Goal: Entertainment & Leisure: Consume media (video, audio)

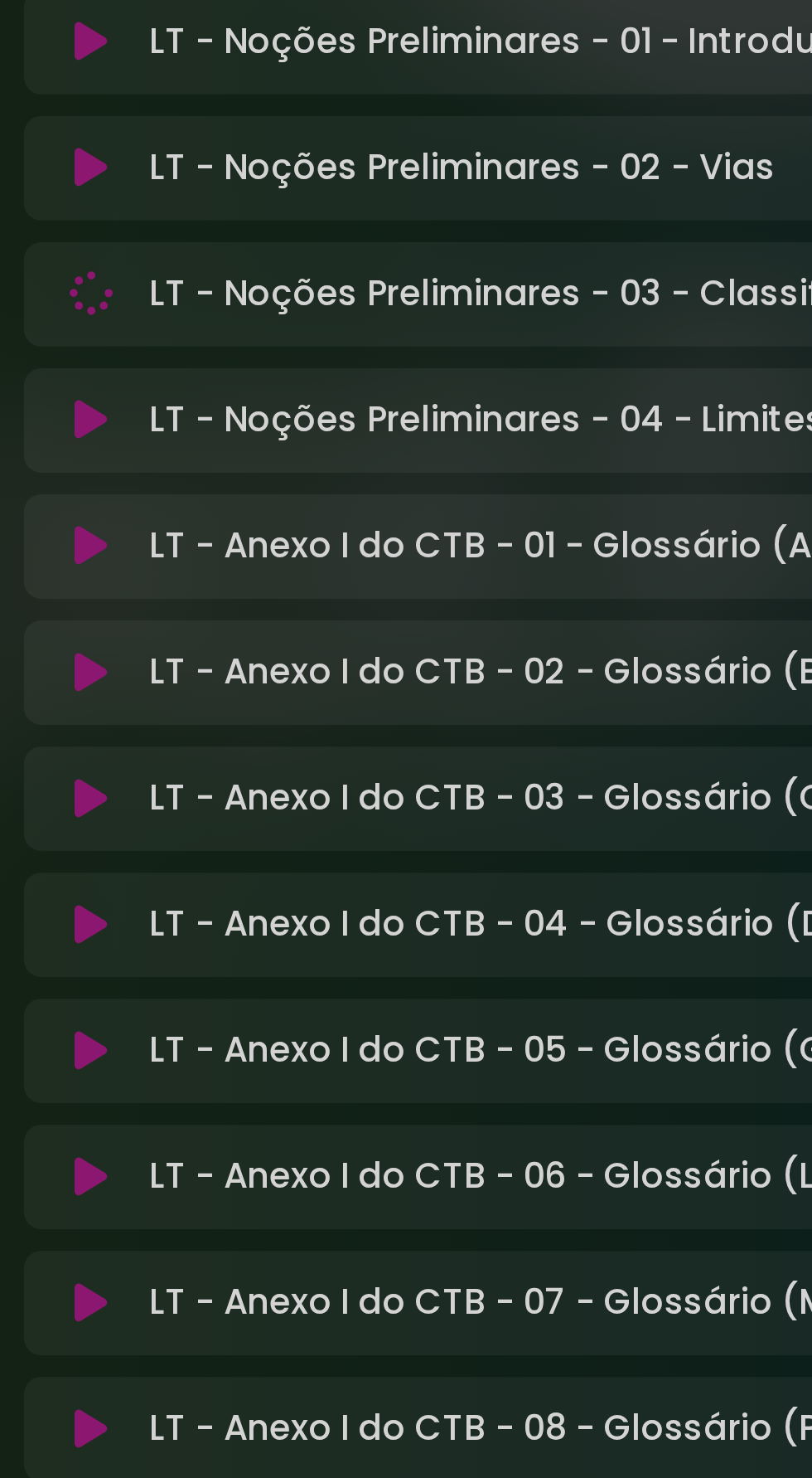
click at [289, 831] on p "LT - Noções Preliminares - 03 - Classificação das Vias Loading Track..." at bounding box center [399, 840] width 454 height 20
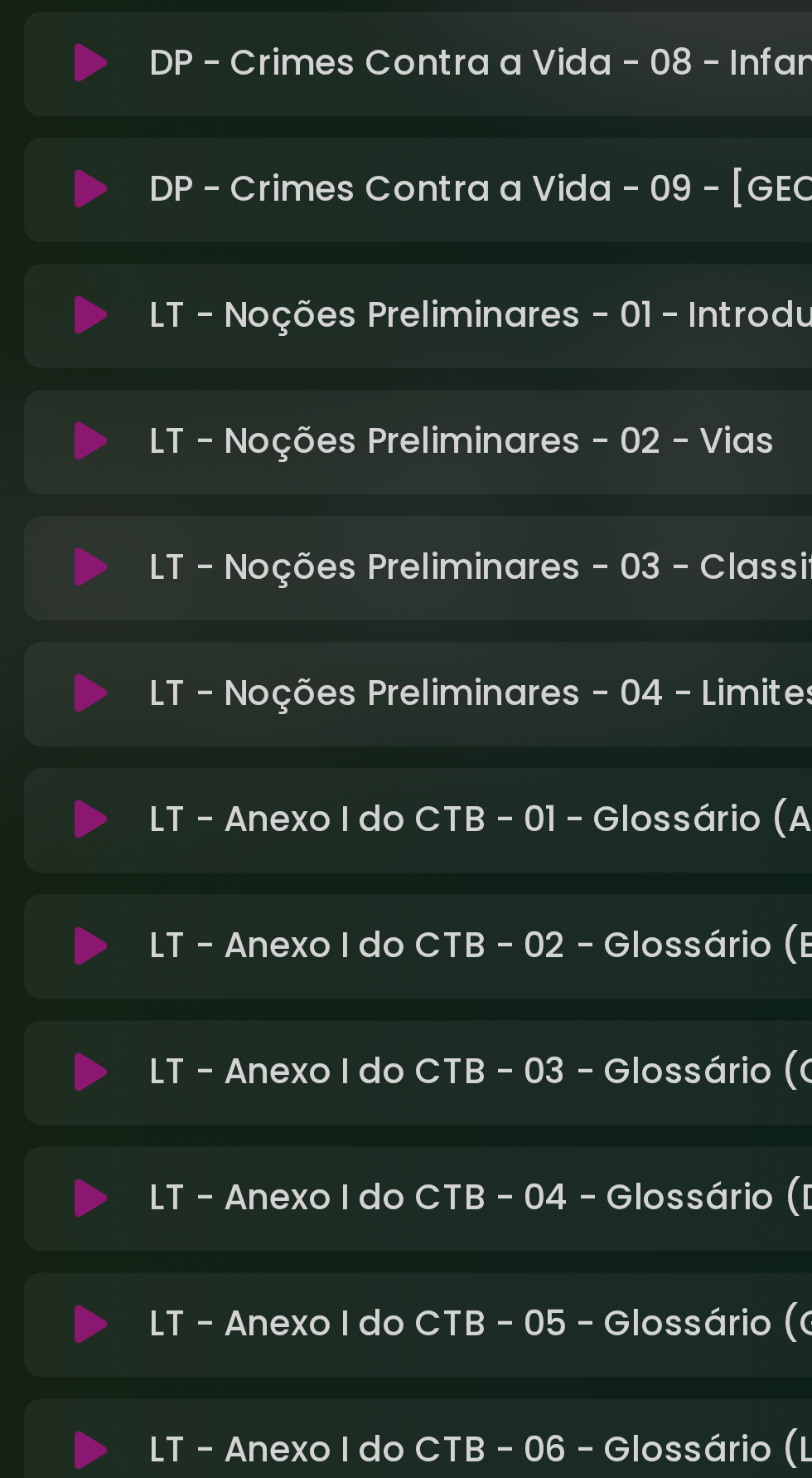
scroll to position [11623, 0]
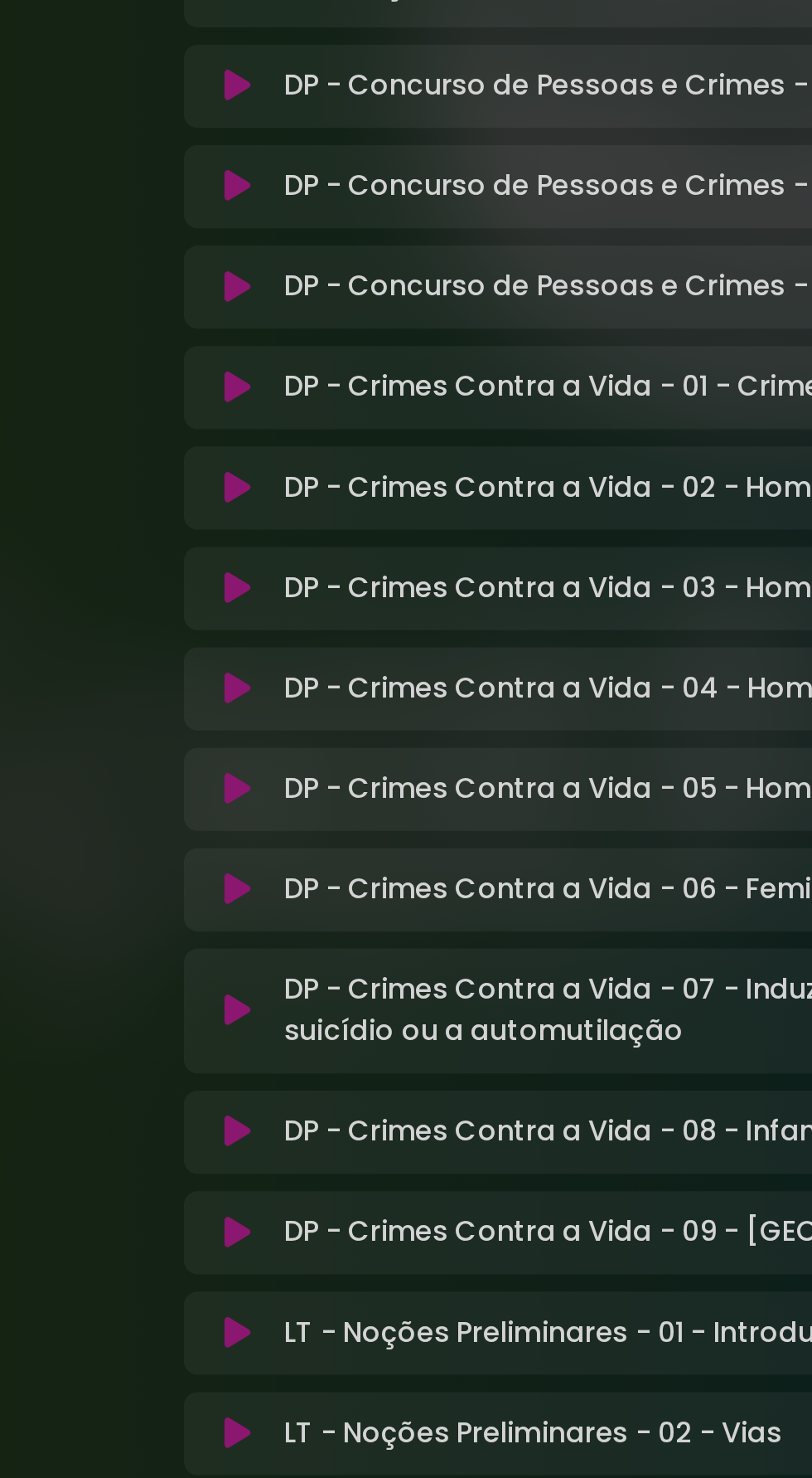
scroll to position [11727, 0]
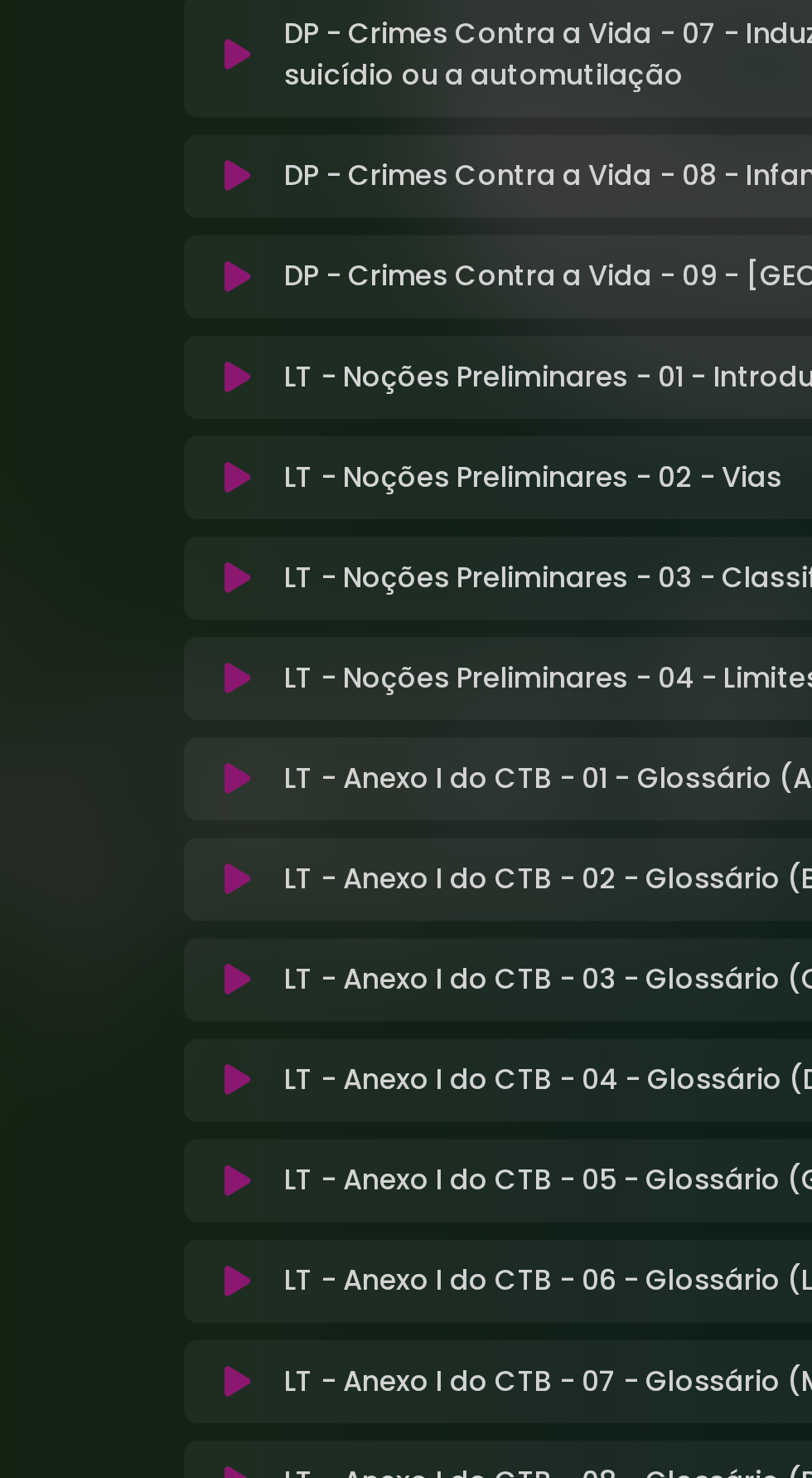
click at [158, 833] on button at bounding box center [150, 840] width 31 height 17
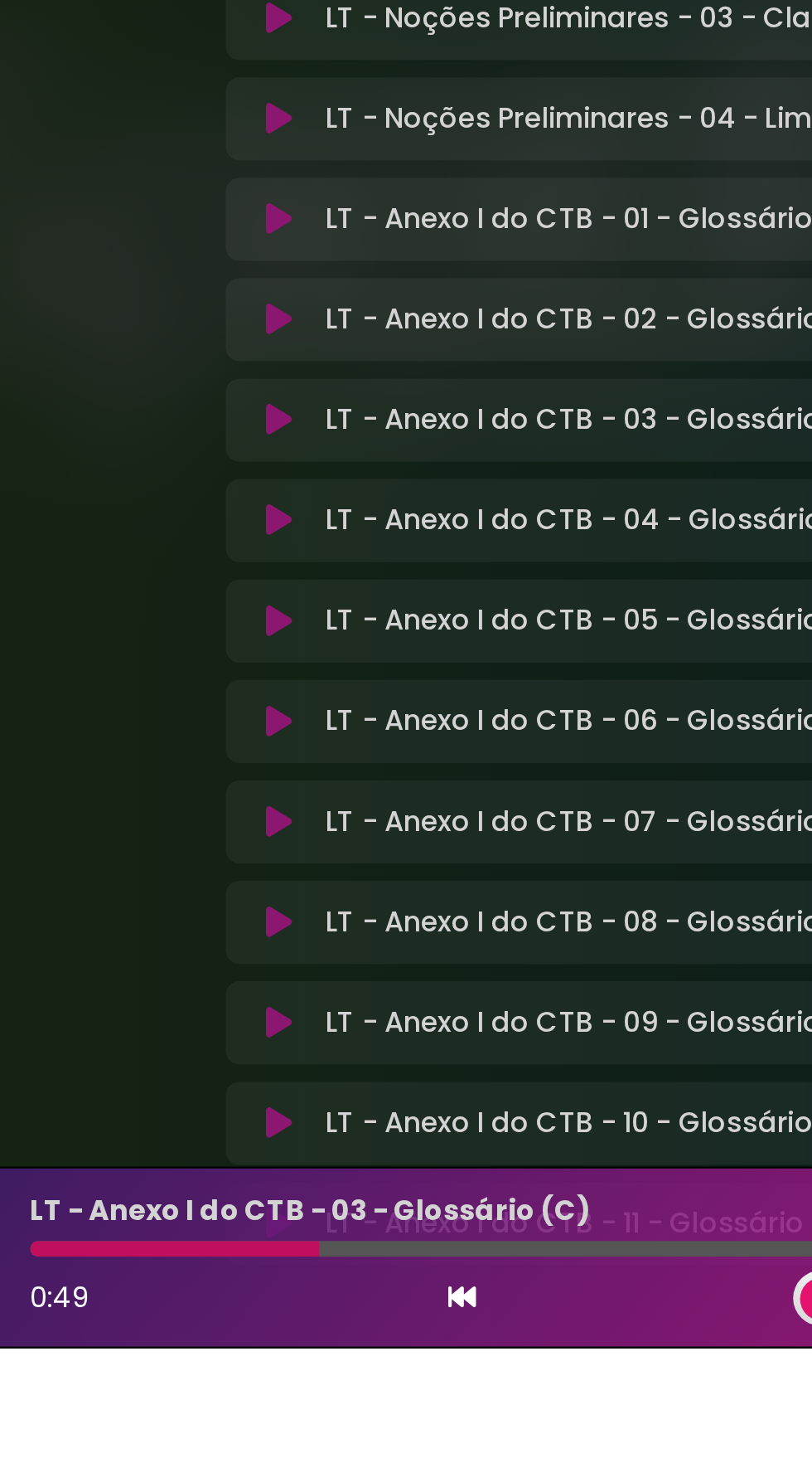
scroll to position [11726, 0]
click at [399, 1468] on div at bounding box center [409, 1454] width 26 height 26
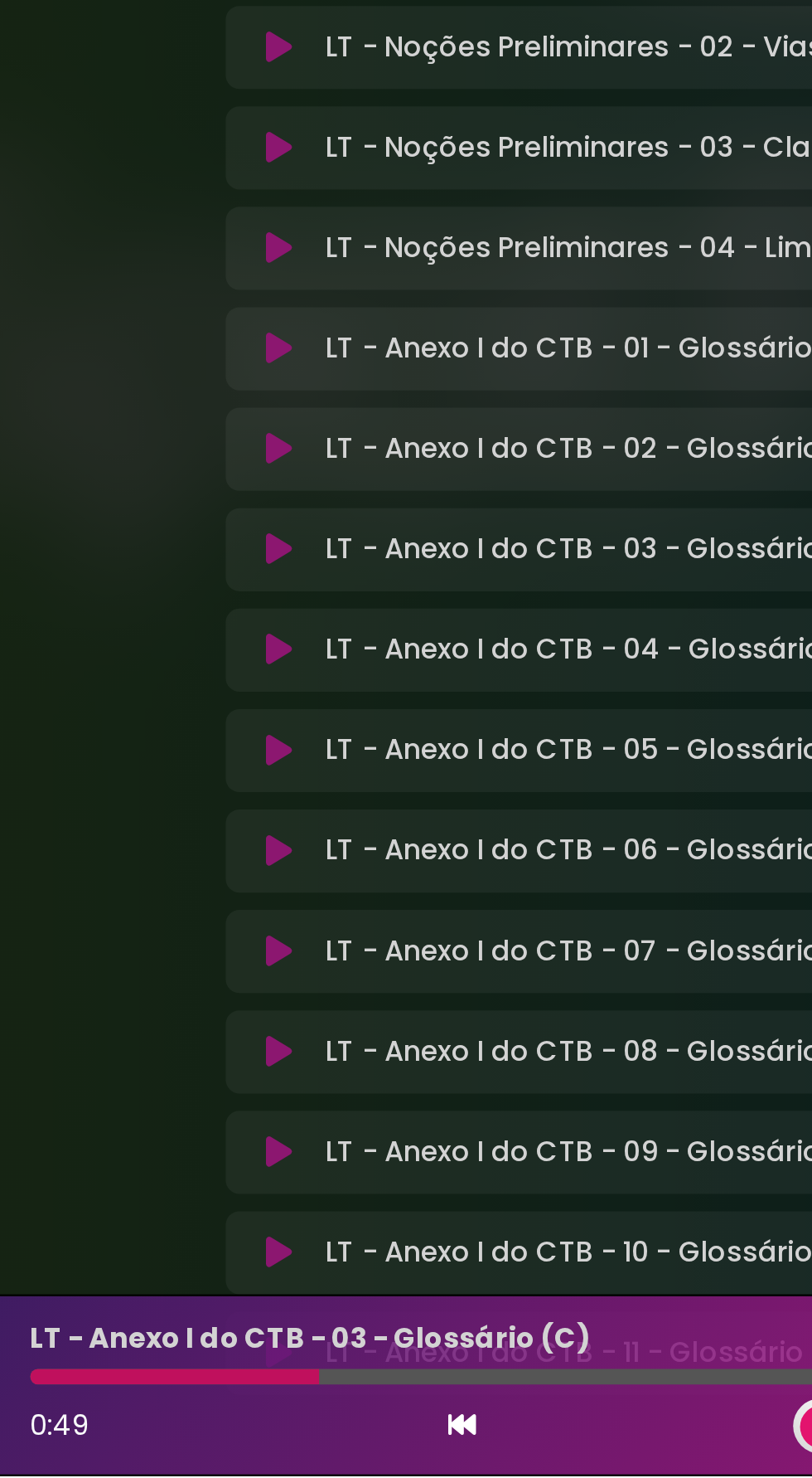
scroll to position [11727, 0]
